Goal: Information Seeking & Learning: Learn about a topic

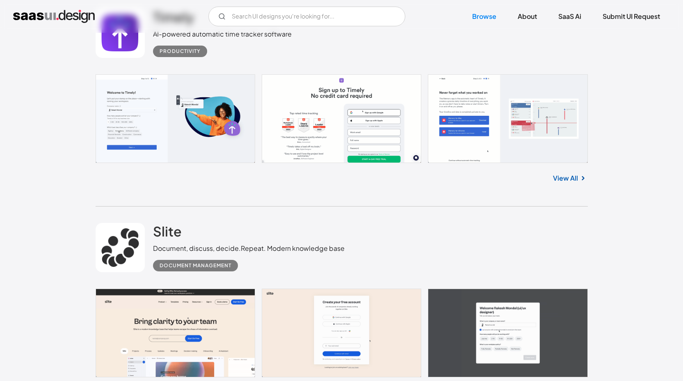
scroll to position [6571, 0]
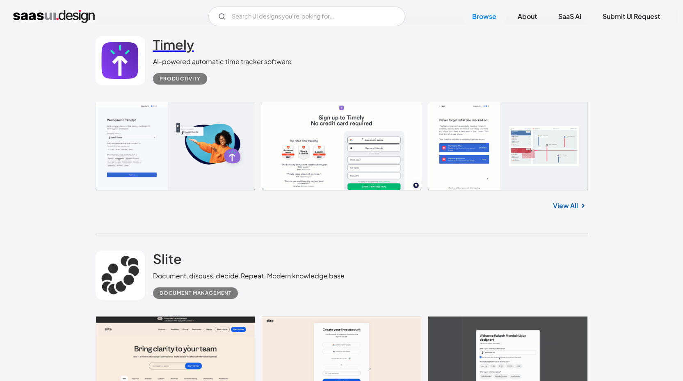
click at [179, 50] on h2 "Timely" at bounding box center [173, 44] width 41 height 16
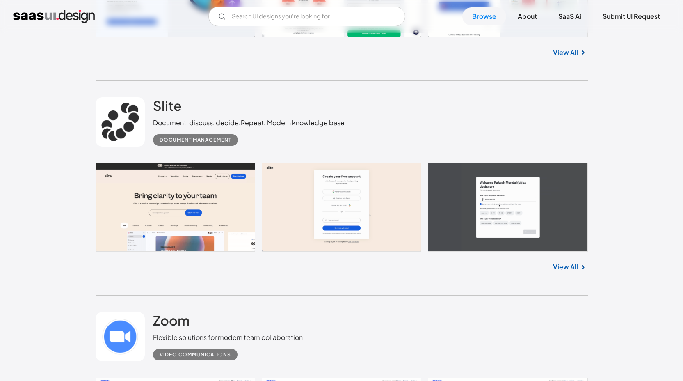
scroll to position [6739, 0]
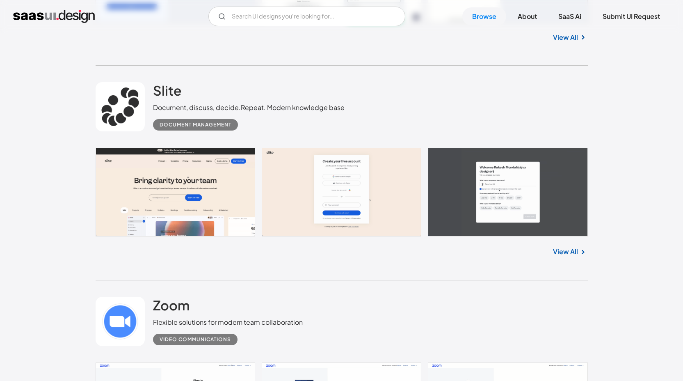
click at [168, 274] on div "Slite Document, discuss, decide.Repeat. Modern knowledge base Document Manageme…" at bounding box center [342, 173] width 492 height 215
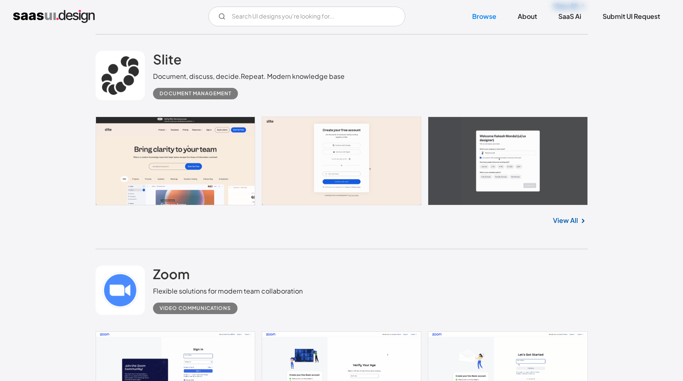
scroll to position [6771, 0]
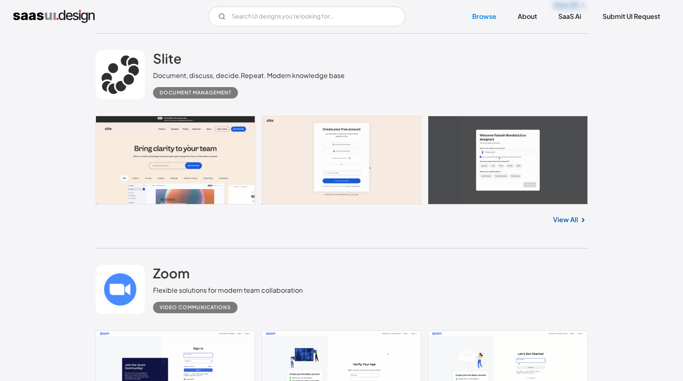
click at [219, 171] on link at bounding box center [342, 160] width 492 height 89
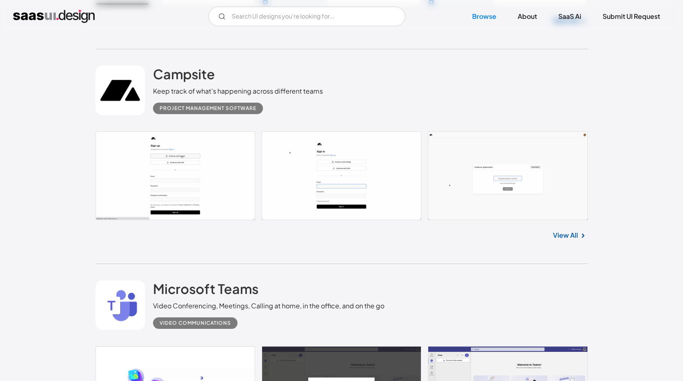
scroll to position [7188, 0]
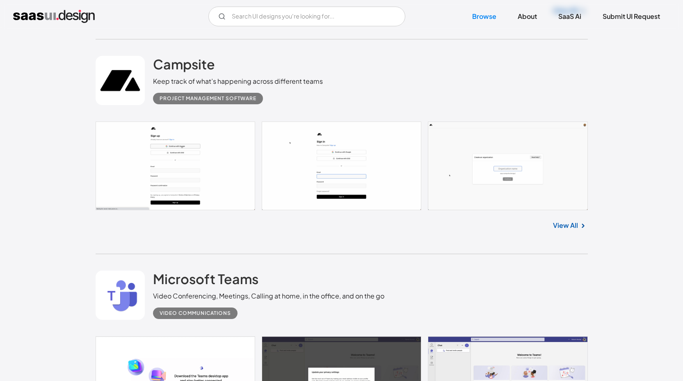
click at [140, 164] on link at bounding box center [342, 165] width 492 height 89
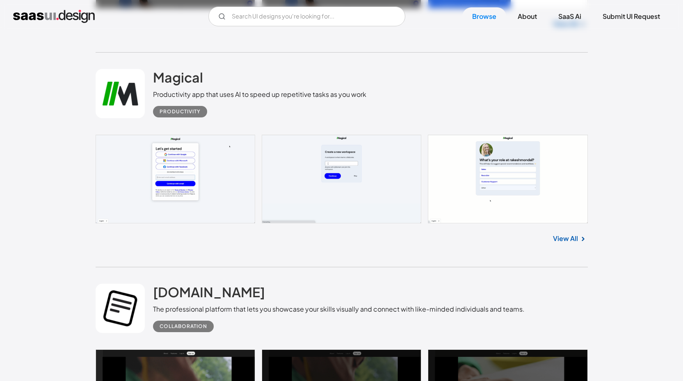
scroll to position [7867, 0]
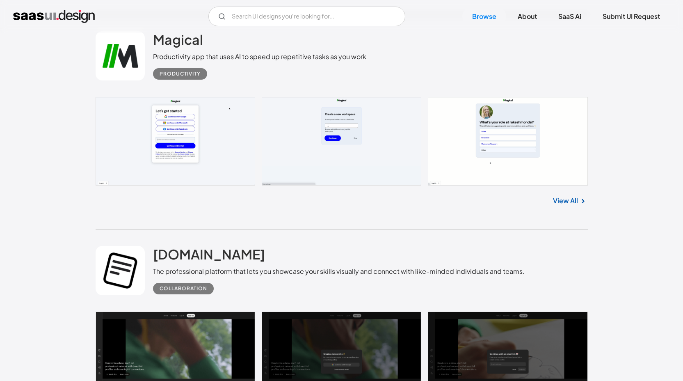
click at [141, 166] on link at bounding box center [342, 141] width 492 height 89
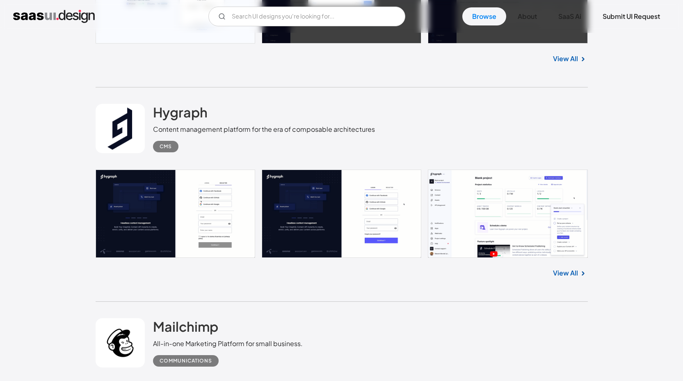
scroll to position [8515, 0]
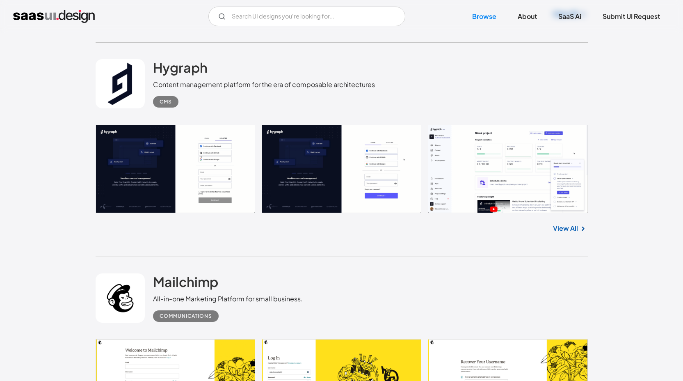
click at [126, 212] on link at bounding box center [342, 169] width 492 height 89
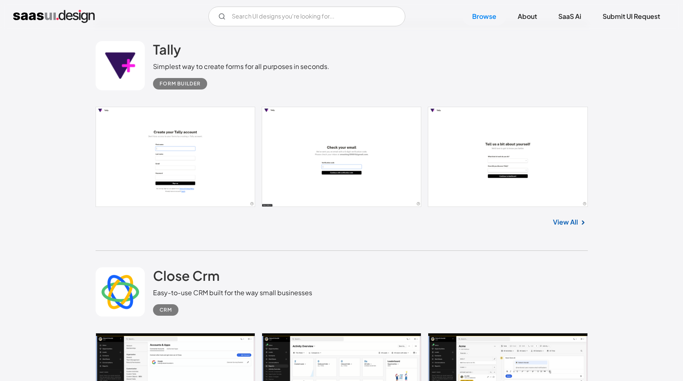
scroll to position [13769, 0]
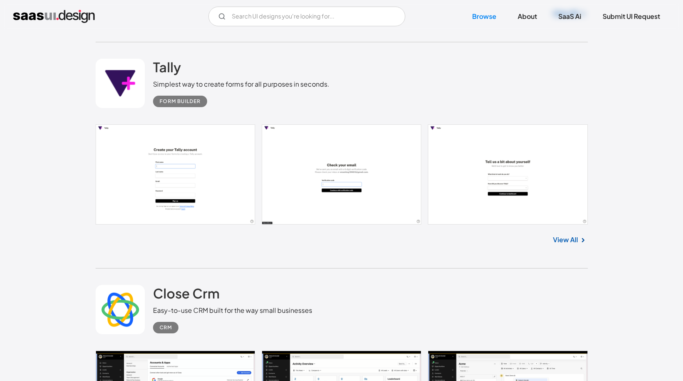
click at [178, 185] on link at bounding box center [342, 174] width 492 height 100
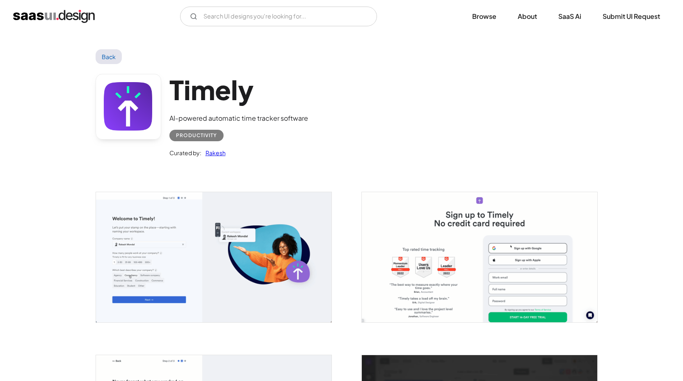
click at [219, 269] on img "open lightbox" at bounding box center [213, 257] width 235 height 130
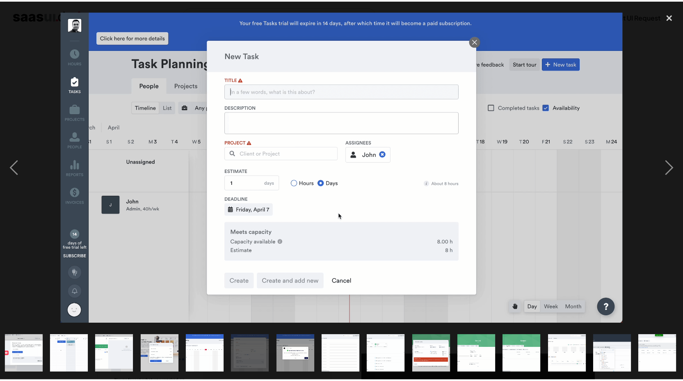
scroll to position [0, 460]
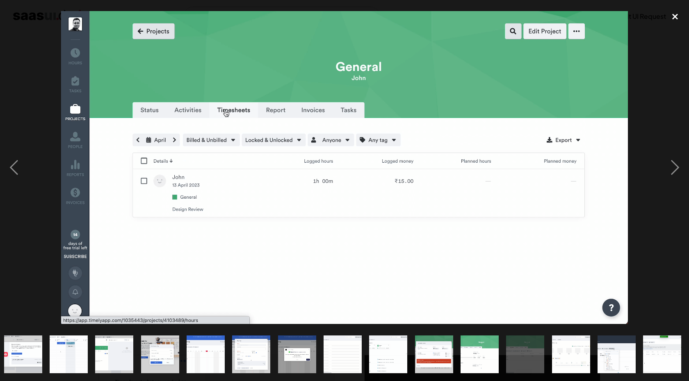
click at [679, 16] on div "close lightbox" at bounding box center [675, 17] width 28 height 18
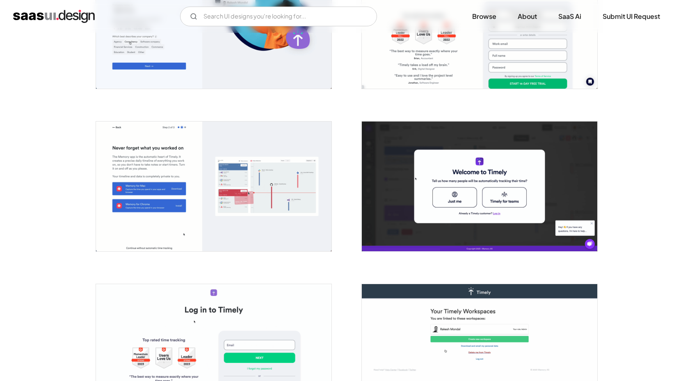
scroll to position [237, 0]
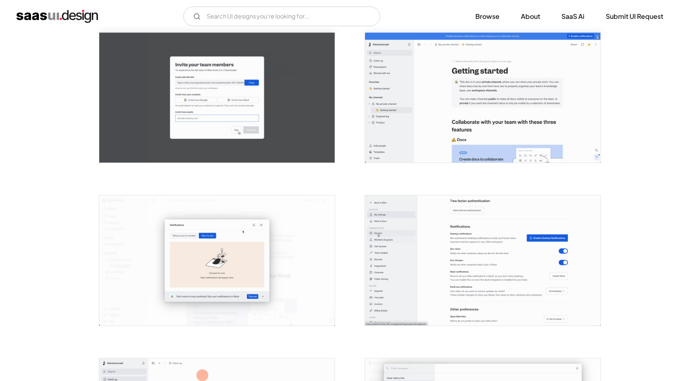
scroll to position [589, 0]
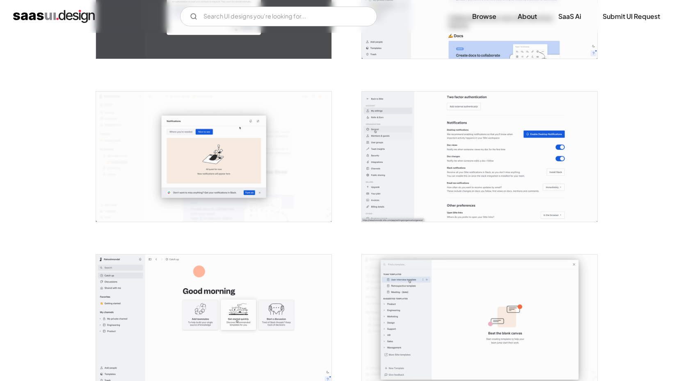
click at [402, 167] on img "open lightbox" at bounding box center [479, 156] width 235 height 130
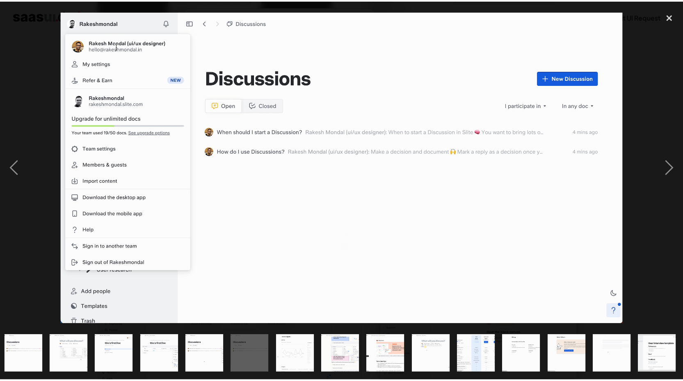
scroll to position [0, 460]
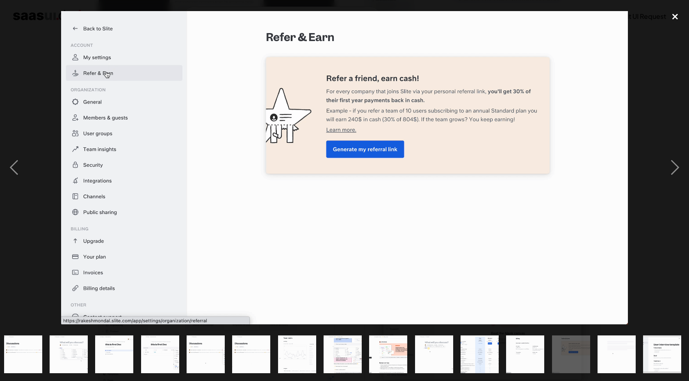
click at [678, 16] on div "close lightbox" at bounding box center [675, 17] width 28 height 18
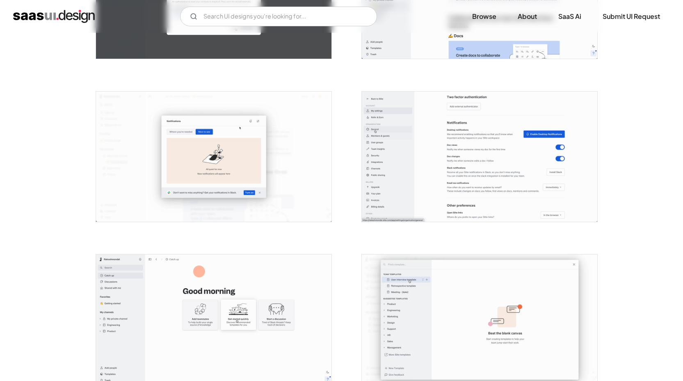
scroll to position [0, 0]
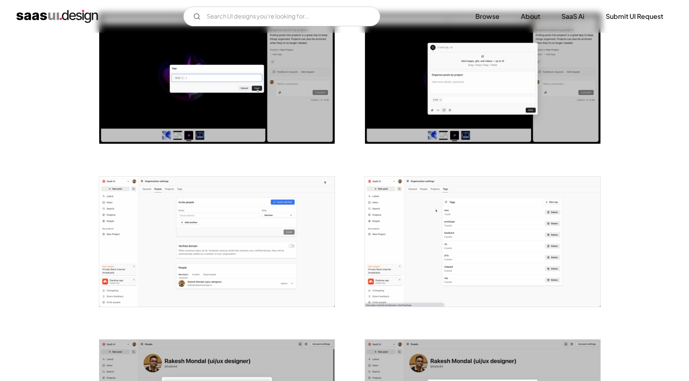
scroll to position [933, 0]
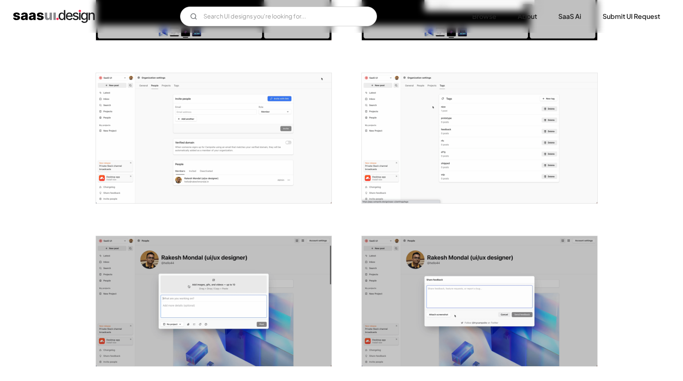
click at [264, 168] on img "open lightbox" at bounding box center [213, 138] width 235 height 130
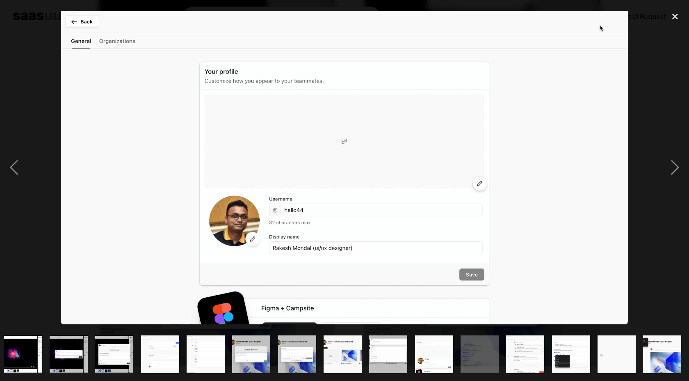
scroll to position [0, 323]
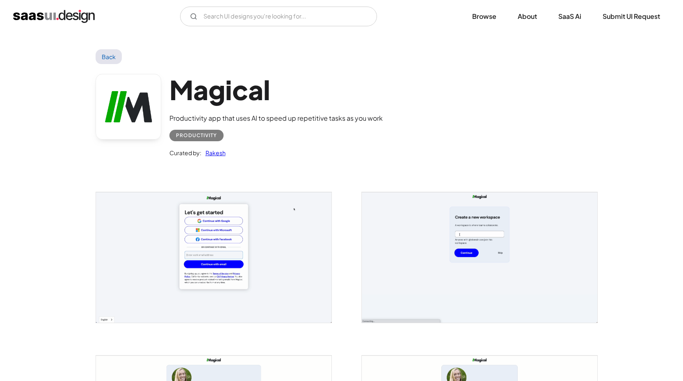
click at [150, 238] on img "open lightbox" at bounding box center [213, 257] width 235 height 130
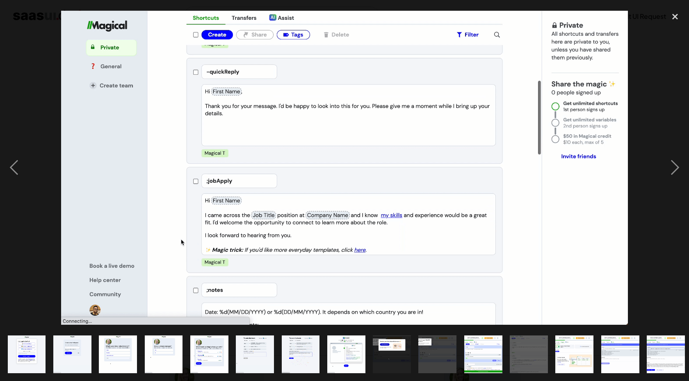
click at [628, 347] on img "show item 14 of 22" at bounding box center [620, 354] width 69 height 38
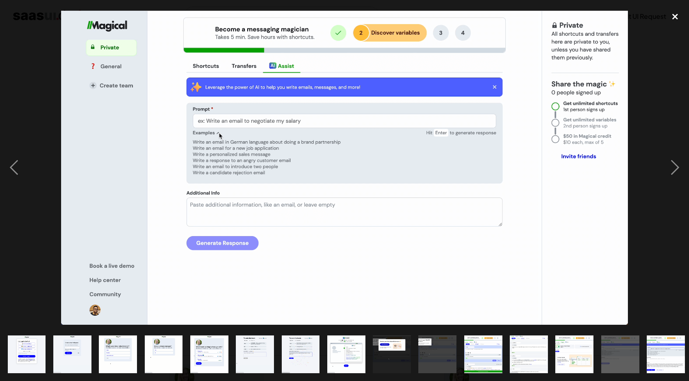
click at [674, 15] on div "close lightbox" at bounding box center [675, 17] width 28 height 18
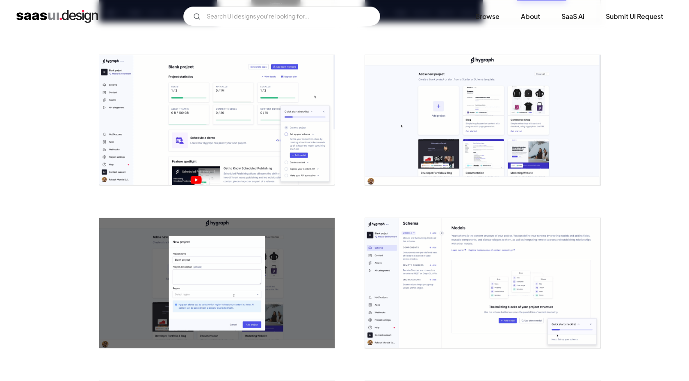
scroll to position [376, 0]
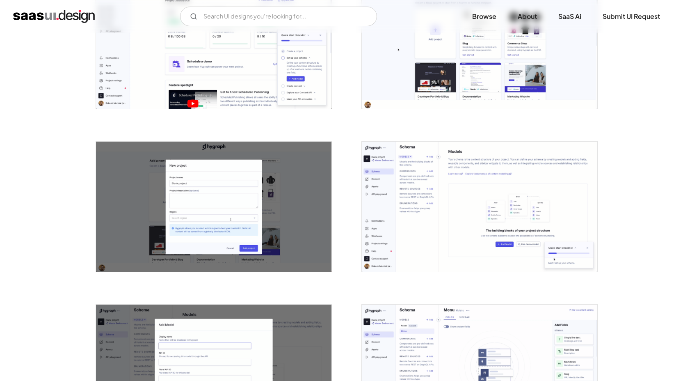
click at [406, 197] on img "open lightbox" at bounding box center [479, 207] width 235 height 130
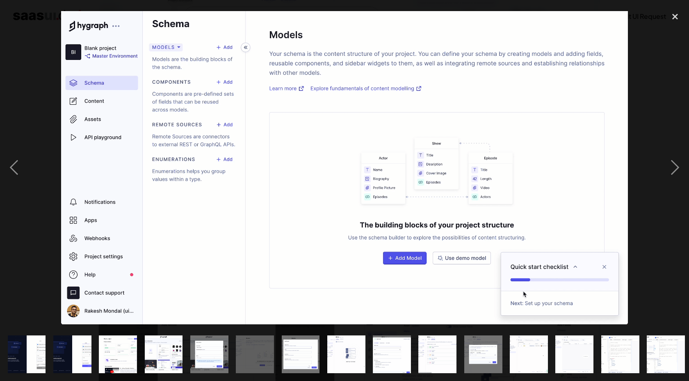
click at [443, 344] on img "show item 10 of 25" at bounding box center [437, 354] width 69 height 38
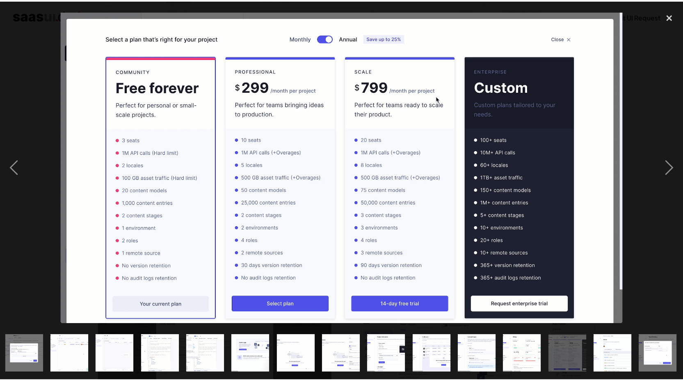
scroll to position [0, 460]
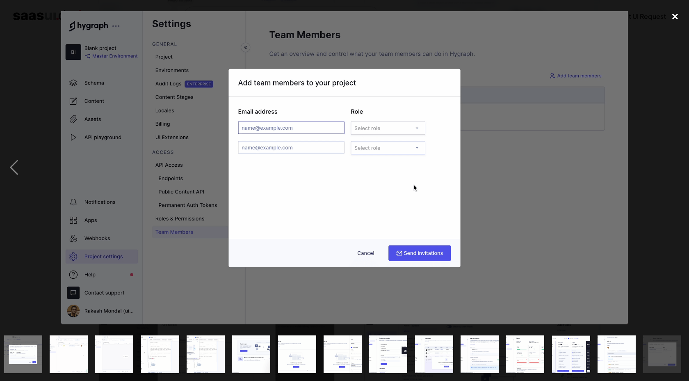
click at [673, 18] on div "close lightbox" at bounding box center [675, 17] width 28 height 18
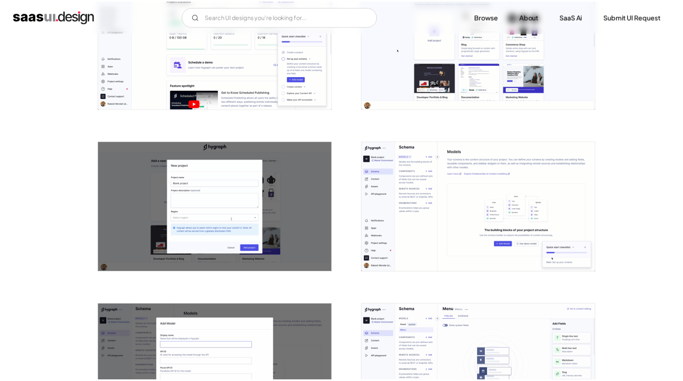
scroll to position [0, 0]
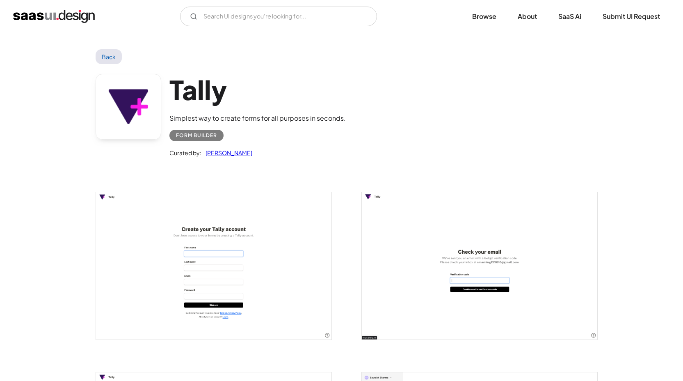
click at [179, 270] on img "open lightbox" at bounding box center [213, 265] width 235 height 147
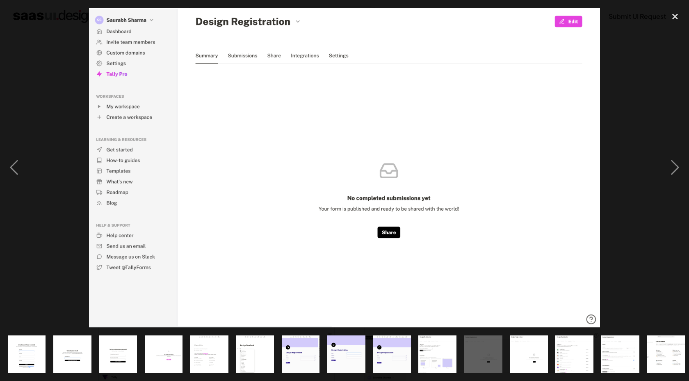
click at [360, 342] on img "show item 8 of 20" at bounding box center [346, 354] width 61 height 38
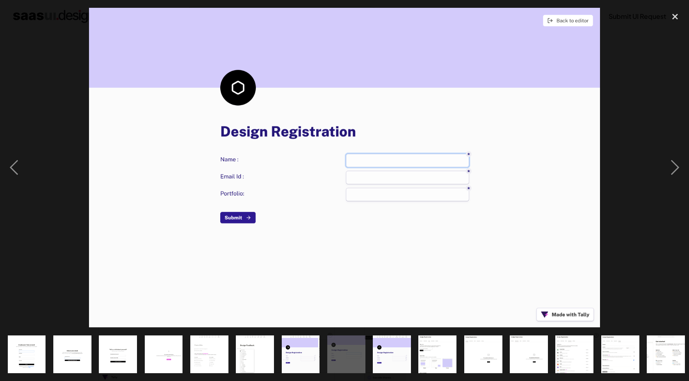
click at [490, 346] on img "show item 11 of 20" at bounding box center [483, 354] width 61 height 38
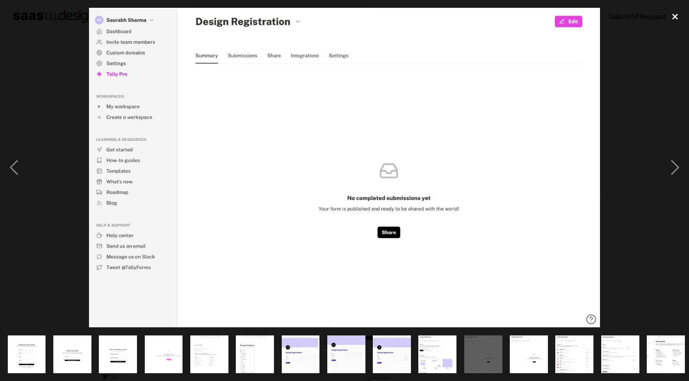
click at [678, 20] on div "close lightbox" at bounding box center [675, 17] width 28 height 18
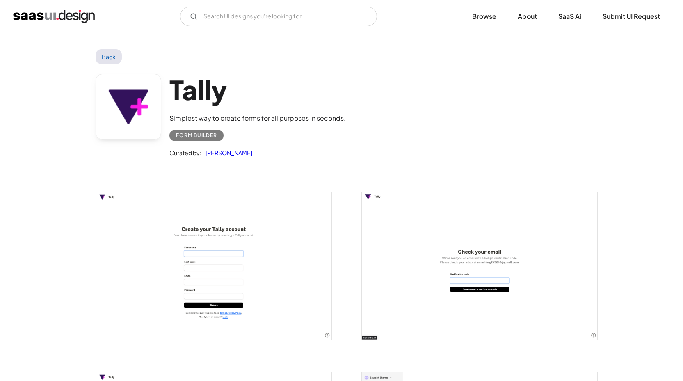
click at [114, 63] on link "Back" at bounding box center [109, 56] width 27 height 15
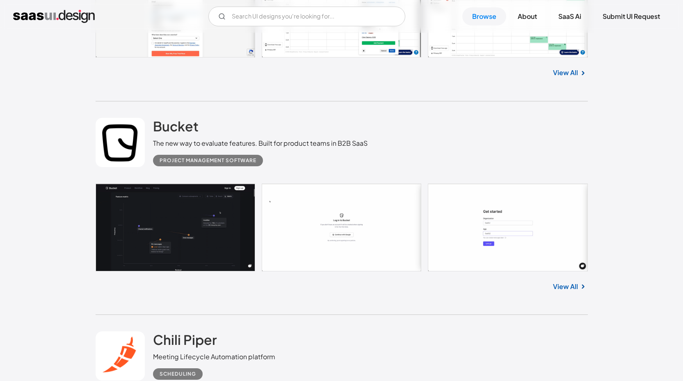
scroll to position [14324, 0]
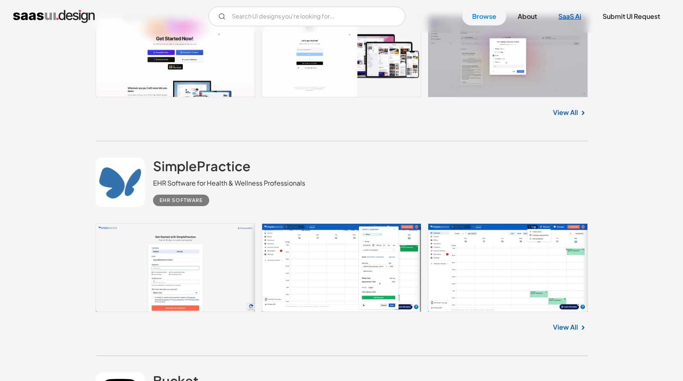
click at [573, 16] on link "SaaS Ai" at bounding box center [569, 16] width 43 height 18
click at [531, 17] on link "About" at bounding box center [527, 16] width 39 height 18
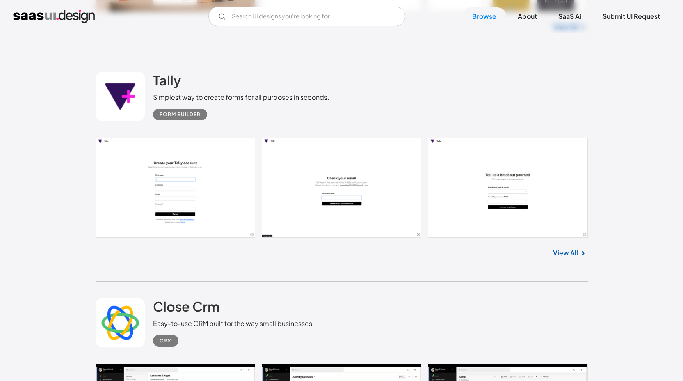
scroll to position [13757, 0]
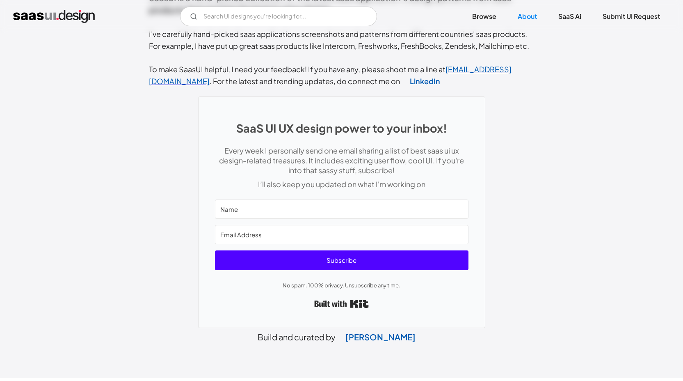
scroll to position [347, 0]
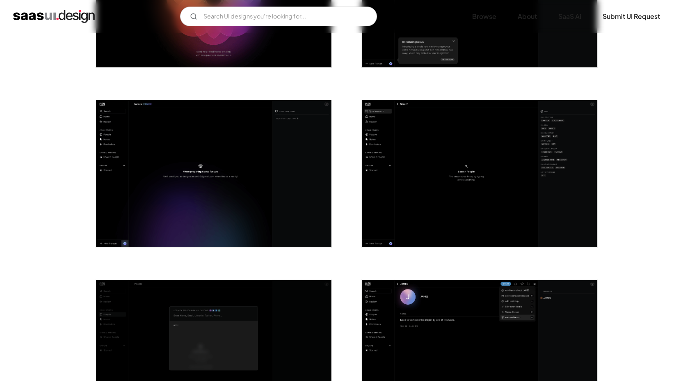
scroll to position [1173, 0]
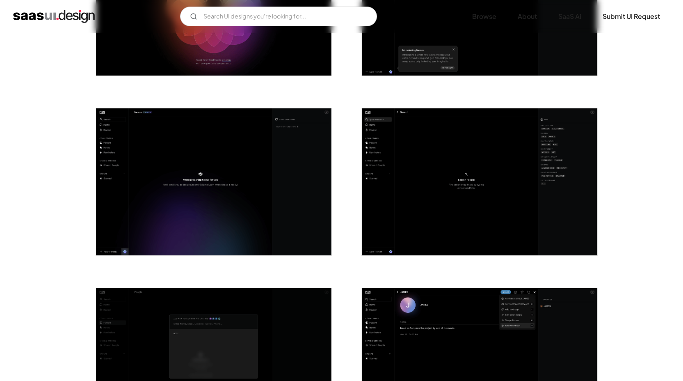
click at [414, 216] on img "open lightbox" at bounding box center [479, 181] width 235 height 147
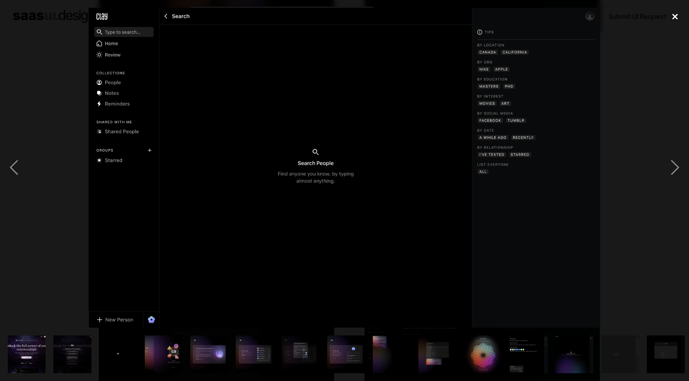
click at [676, 16] on div "close lightbox" at bounding box center [675, 17] width 28 height 18
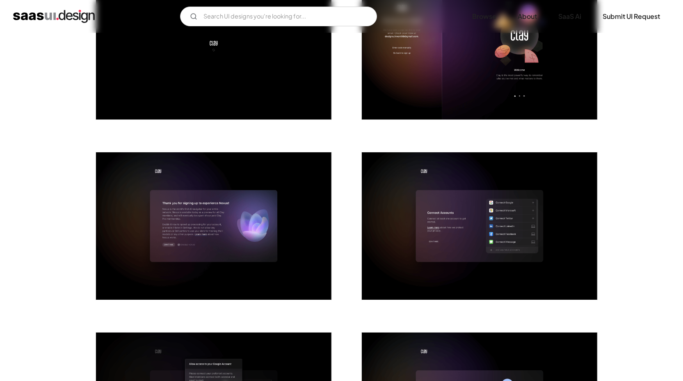
scroll to position [552, 0]
